Goal: Task Accomplishment & Management: Manage account settings

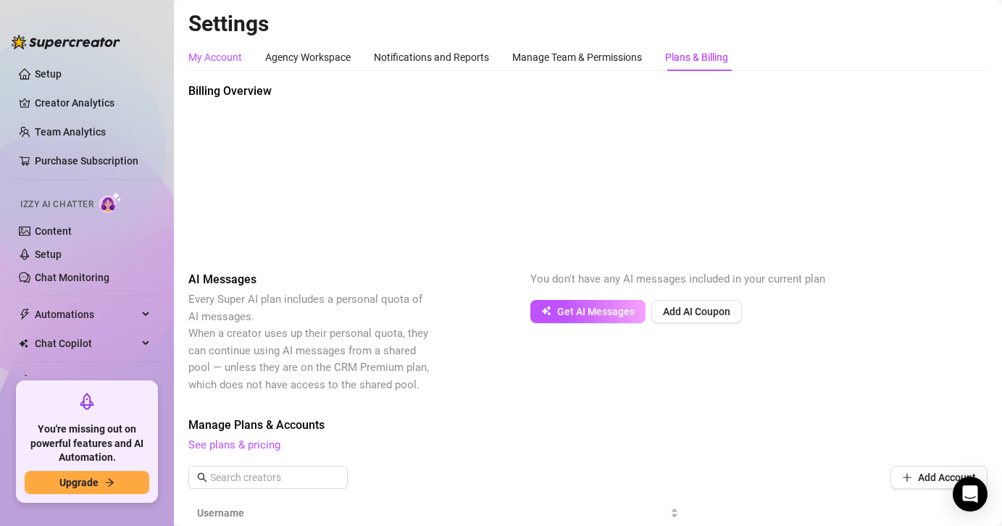
click at [227, 64] on div "My Account" at bounding box center [215, 57] width 54 height 16
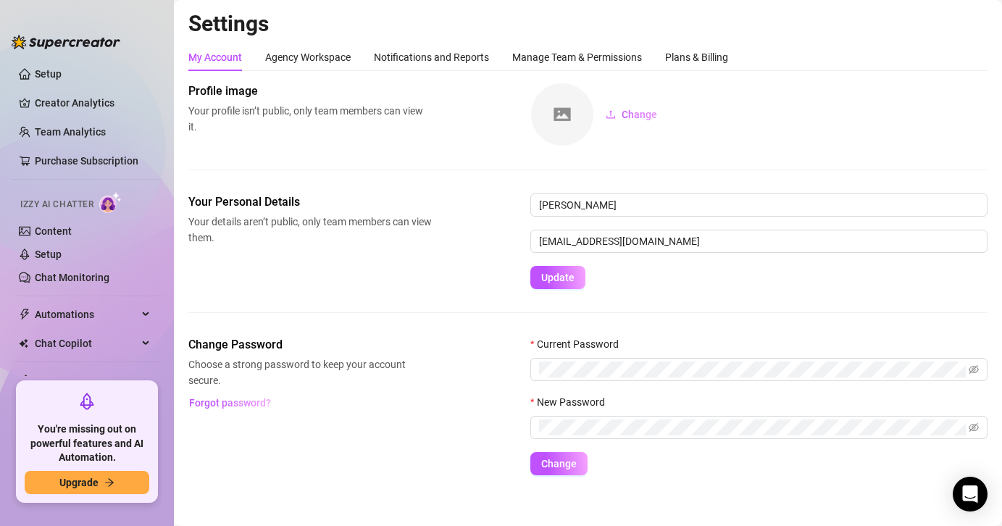
scroll to position [11, 0]
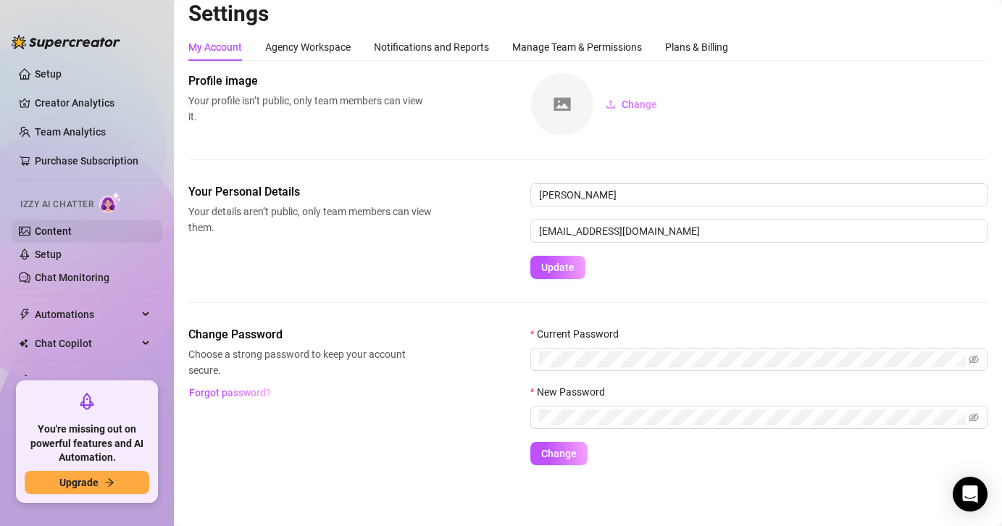
click at [72, 225] on link "Content" at bounding box center [53, 231] width 37 height 12
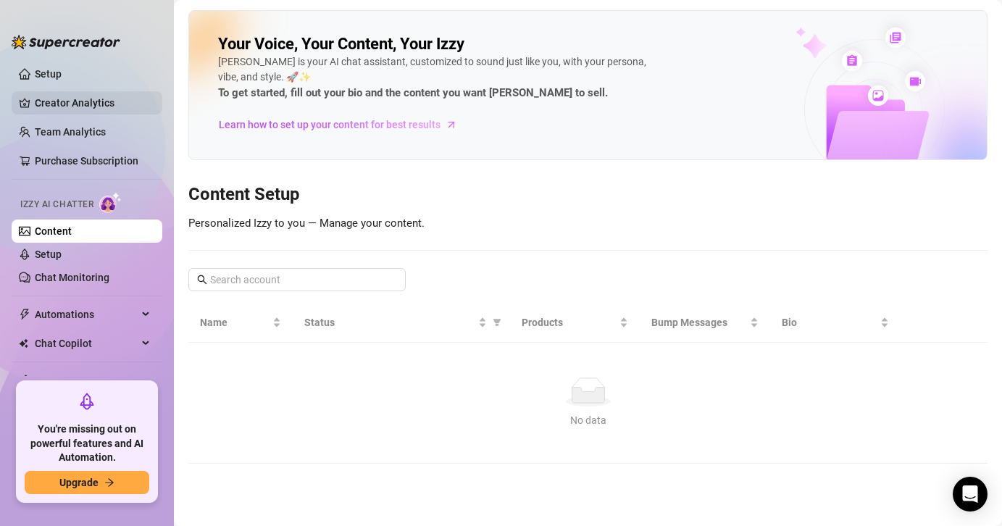
click at [88, 101] on link "Creator Analytics" at bounding box center [93, 102] width 116 height 23
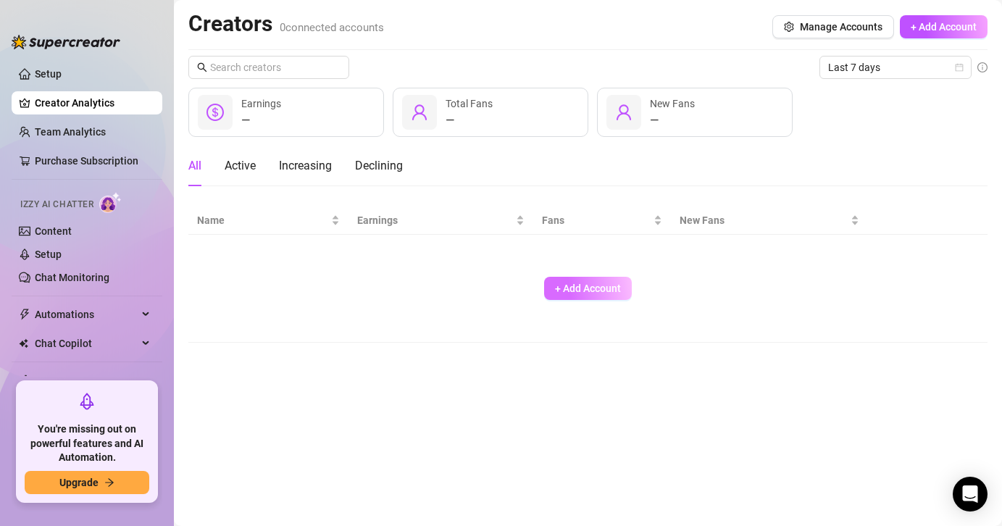
click at [574, 295] on button "+ Add Account" at bounding box center [588, 288] width 88 height 23
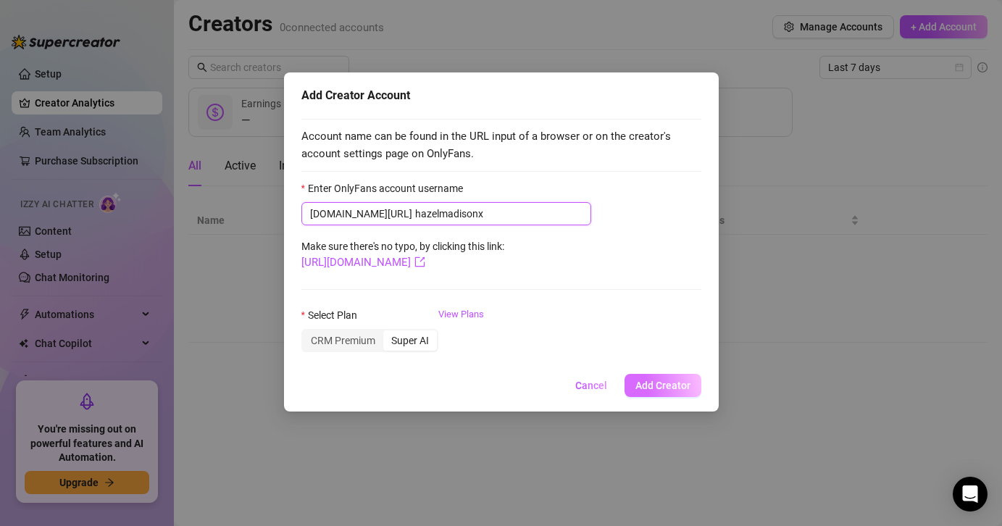
type input "hazelmadisonx"
click at [668, 389] on span "Add Creator" at bounding box center [662, 385] width 55 height 12
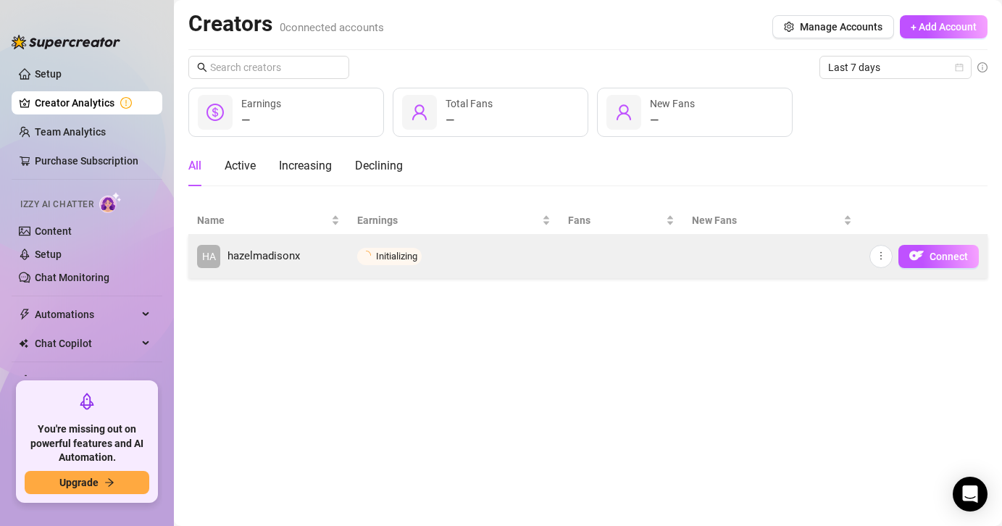
click at [240, 260] on span "hazelmadisonx" at bounding box center [263, 256] width 72 height 17
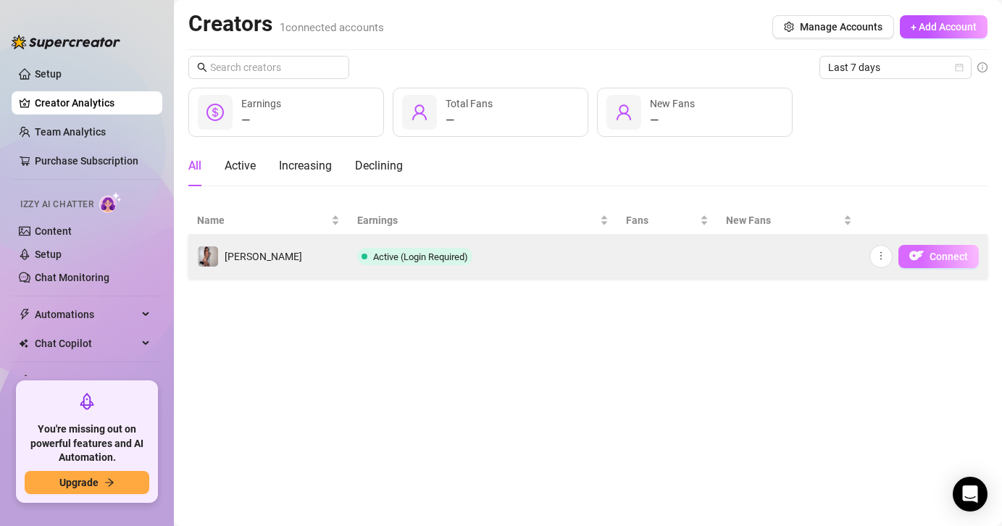
click at [951, 252] on span "Connect" at bounding box center [948, 257] width 38 height 12
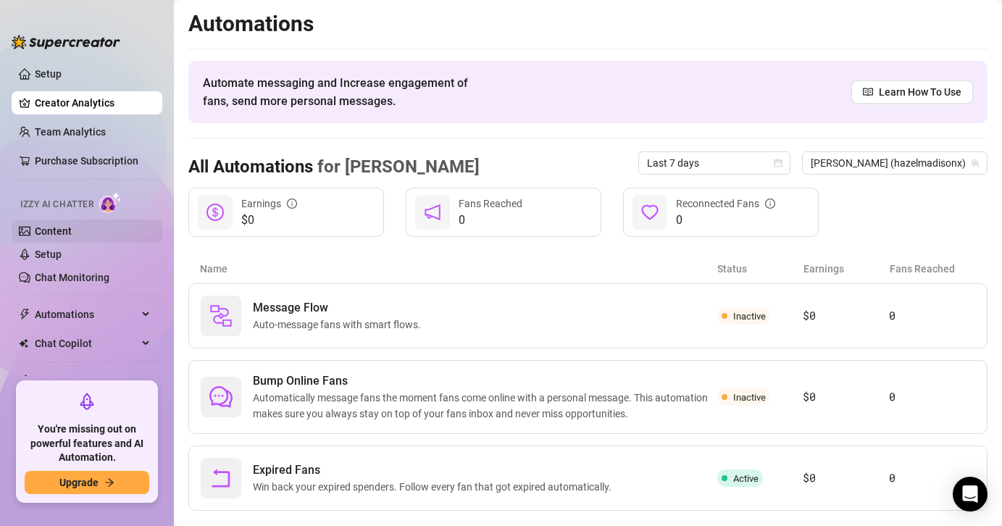
click at [39, 225] on link "Content" at bounding box center [53, 231] width 37 height 12
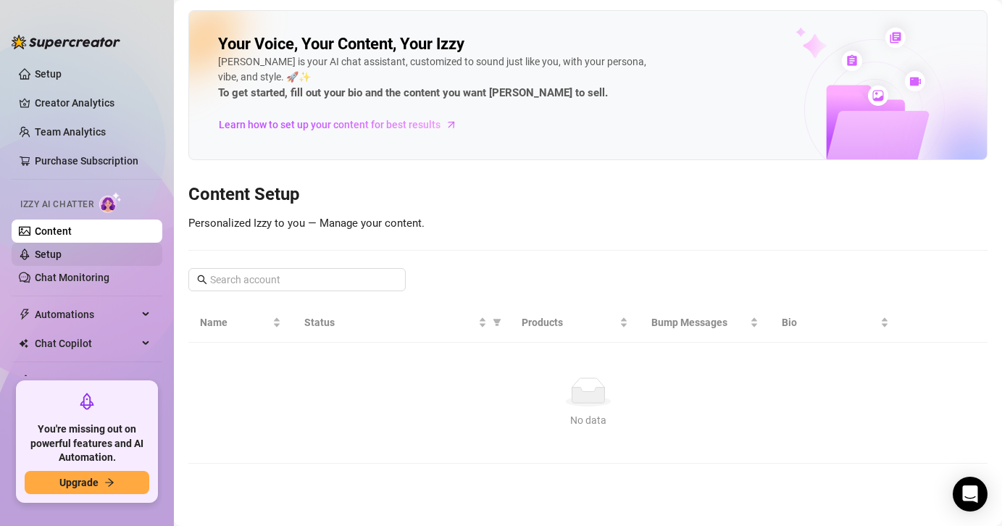
click at [62, 260] on link "Setup" at bounding box center [48, 254] width 27 height 12
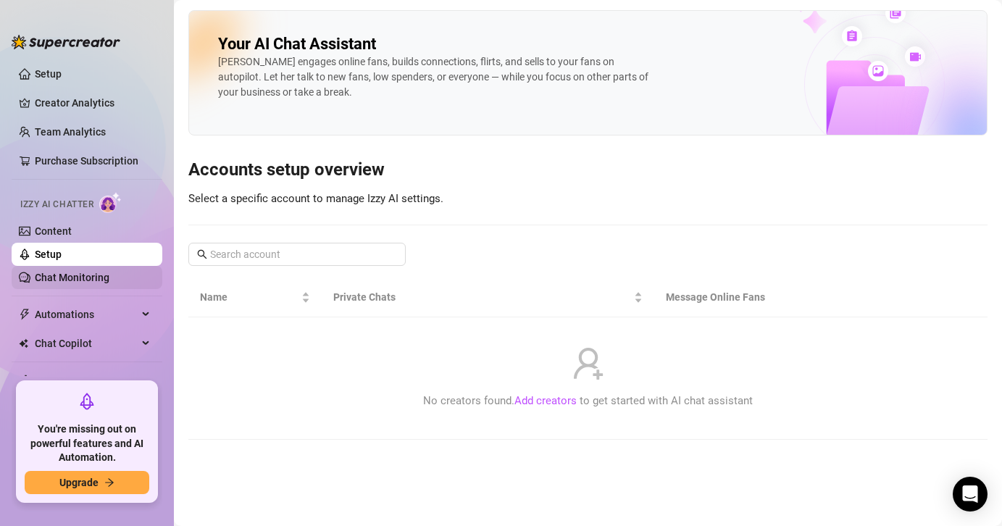
click at [101, 276] on link "Chat Monitoring" at bounding box center [72, 278] width 75 height 12
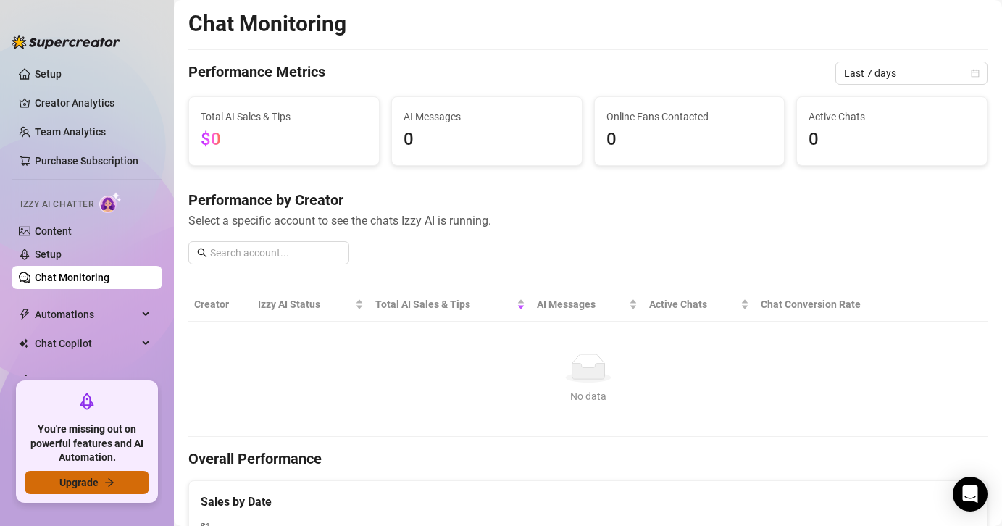
click at [125, 487] on button "Upgrade" at bounding box center [87, 482] width 125 height 23
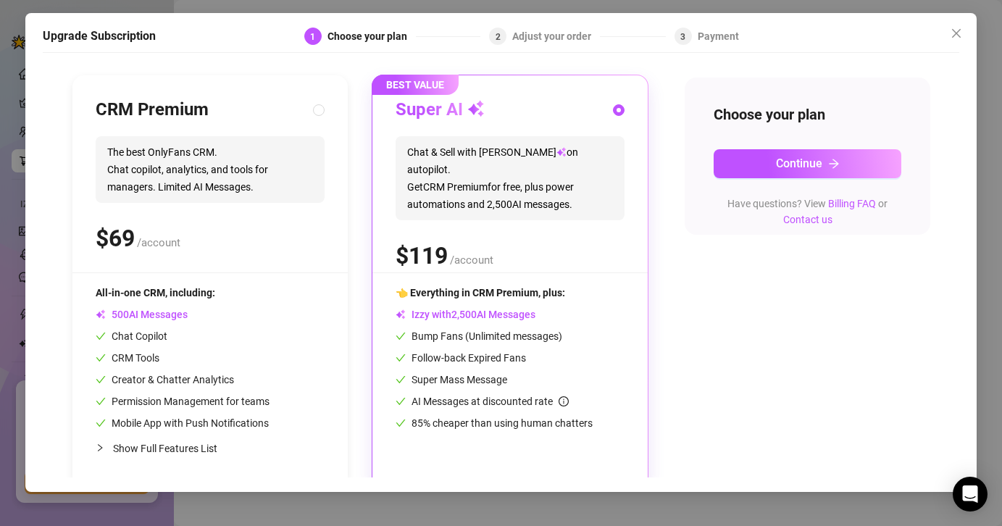
scroll to position [148, 0]
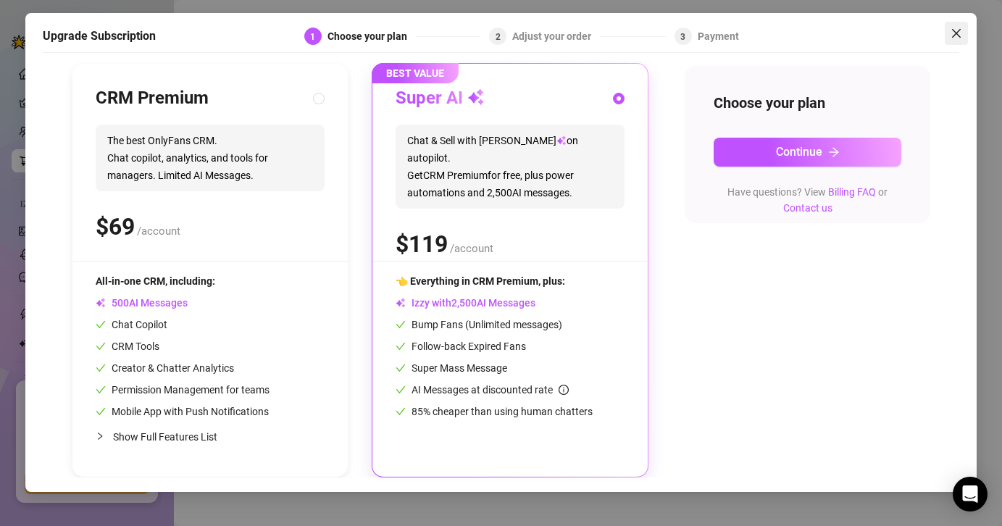
click at [955, 35] on icon "close" at bounding box center [956, 34] width 12 height 12
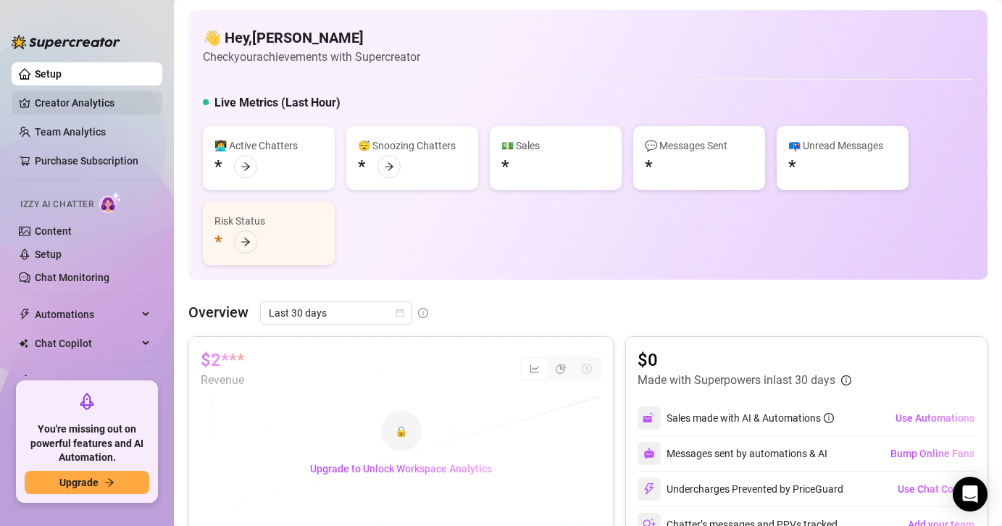
click at [110, 98] on link "Creator Analytics" at bounding box center [93, 102] width 116 height 23
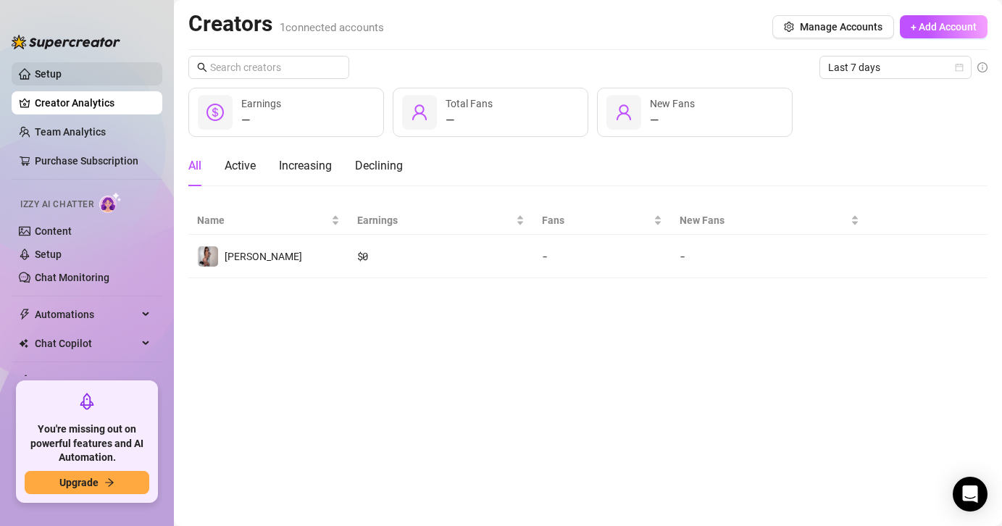
click at [62, 75] on link "Setup" at bounding box center [48, 74] width 27 height 12
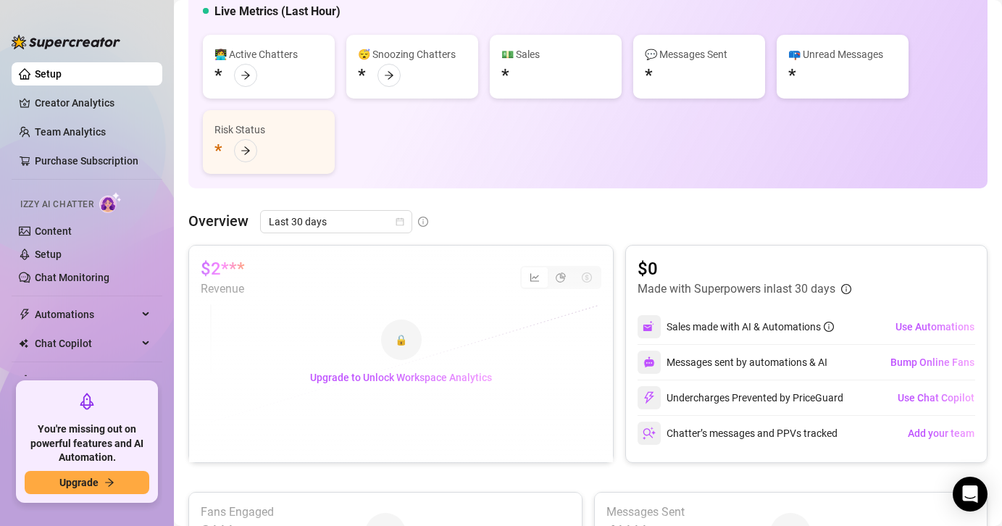
scroll to position [93, 0]
click at [392, 70] on icon "arrow-right" at bounding box center [389, 74] width 10 height 10
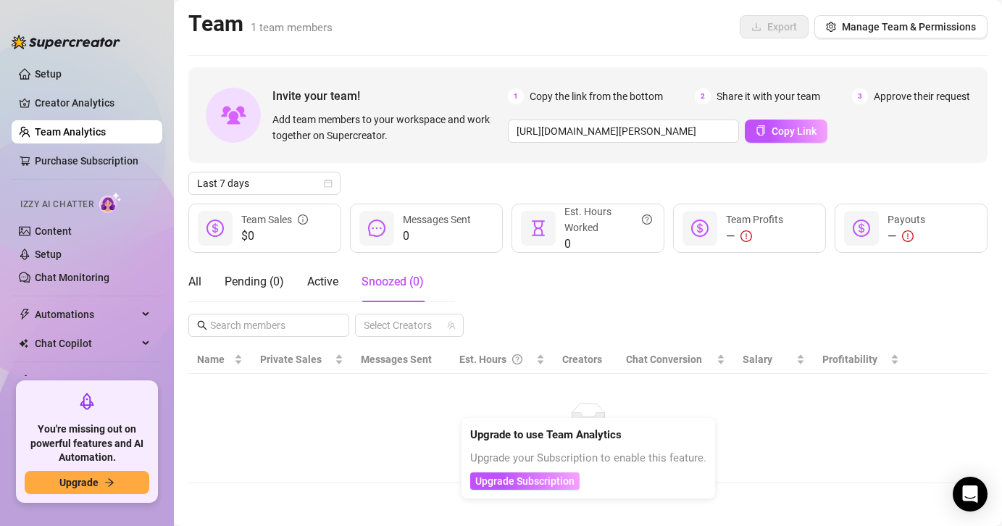
scroll to position [1, 0]
click at [563, 264] on div "All Pending ( 0 ) Active Snoozed ( 0 ) Select Creators" at bounding box center [587, 298] width 799 height 75
click at [62, 77] on link "Setup" at bounding box center [48, 74] width 27 height 12
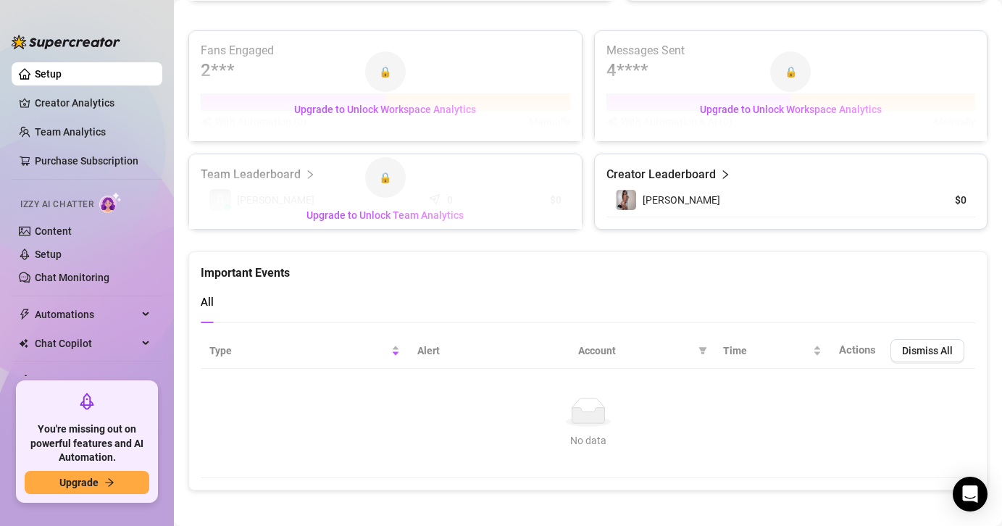
scroll to position [553, 0]
click at [91, 203] on span "Izzy AI Chatter" at bounding box center [56, 205] width 73 height 14
click at [61, 272] on link "Chat Monitoring" at bounding box center [72, 278] width 75 height 12
